Goal: Learn about a topic

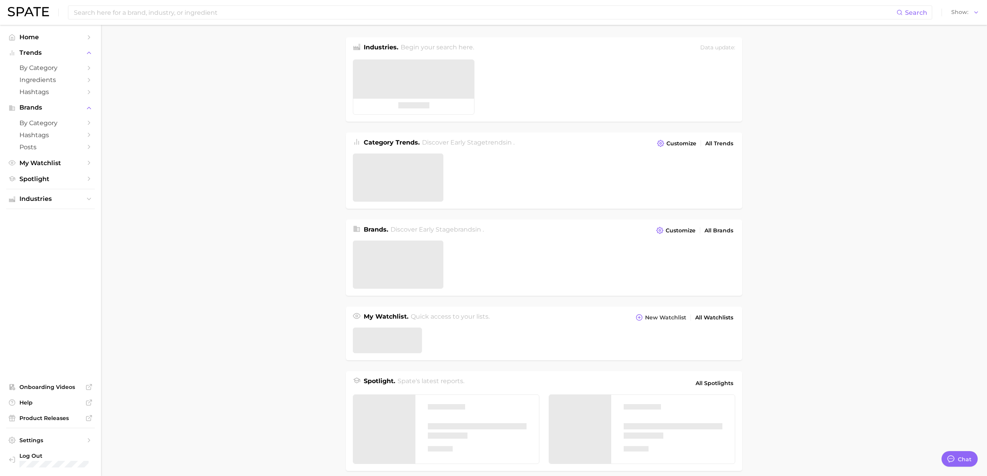
type textarea "x"
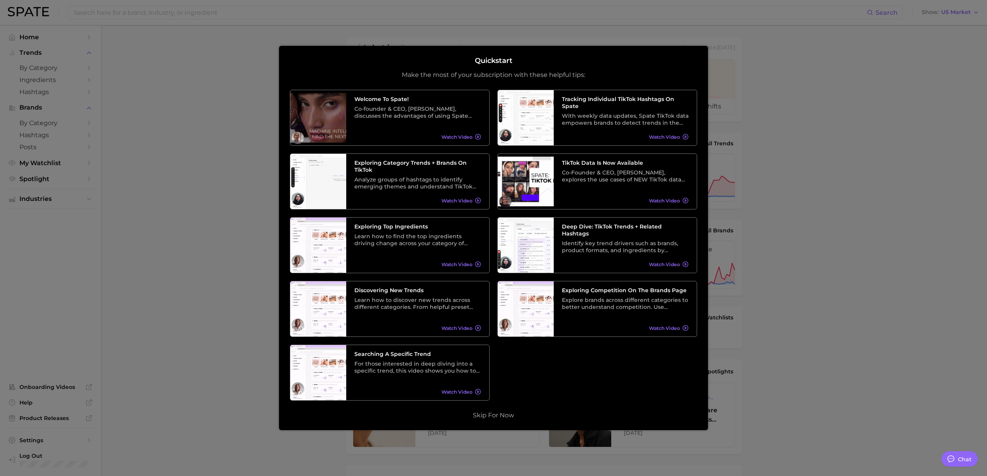
click at [866, 377] on div at bounding box center [493, 310] width 987 height 621
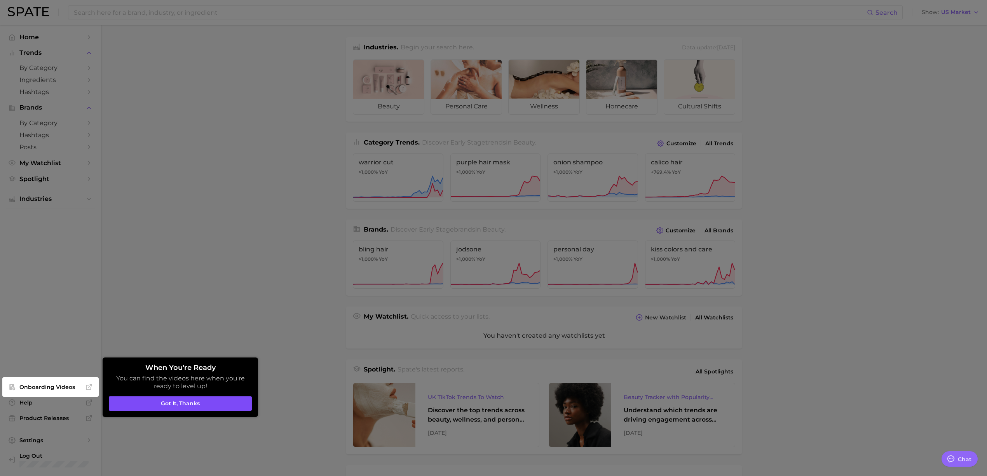
click at [232, 408] on button "Got it, thanks" at bounding box center [180, 403] width 143 height 15
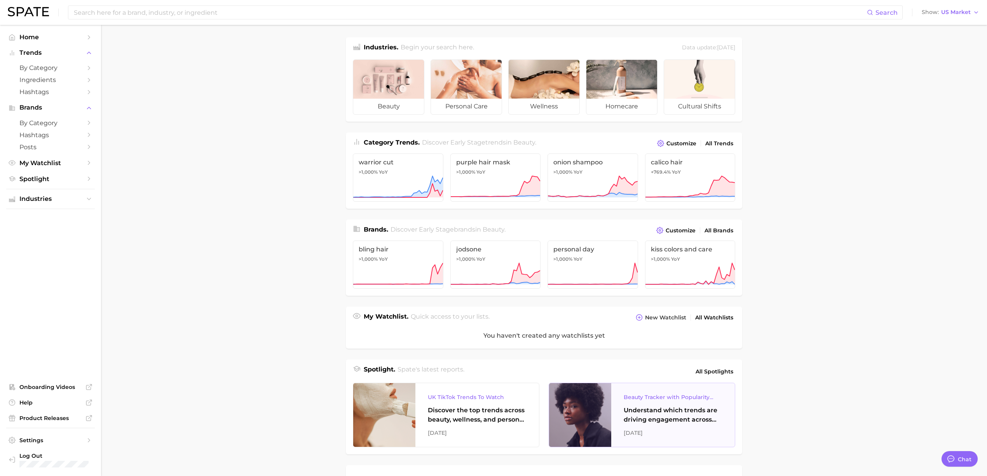
click at [650, 420] on div "Understand which trends are driving engagement across platforms in the skin, ha…" at bounding box center [673, 415] width 99 height 19
